Goal: Task Accomplishment & Management: Use online tool/utility

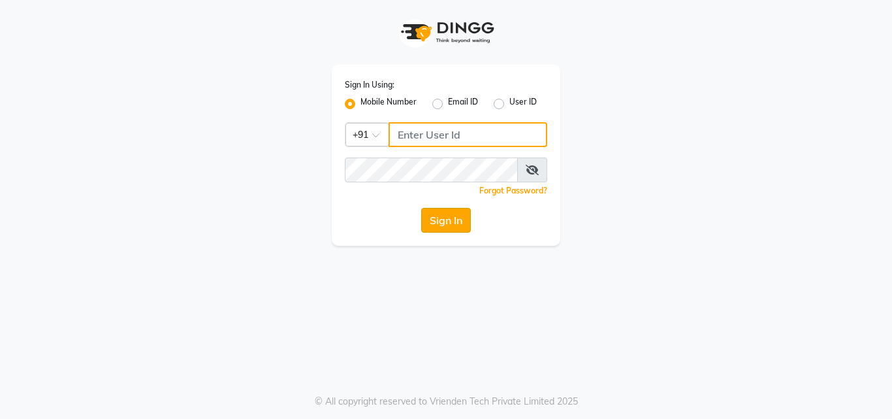
type input "9657515199"
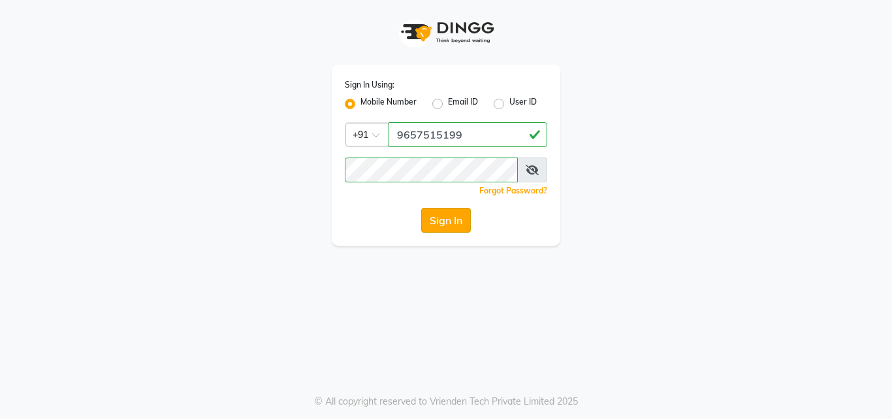
click at [457, 226] on button "Sign In" at bounding box center [446, 220] width 50 height 25
